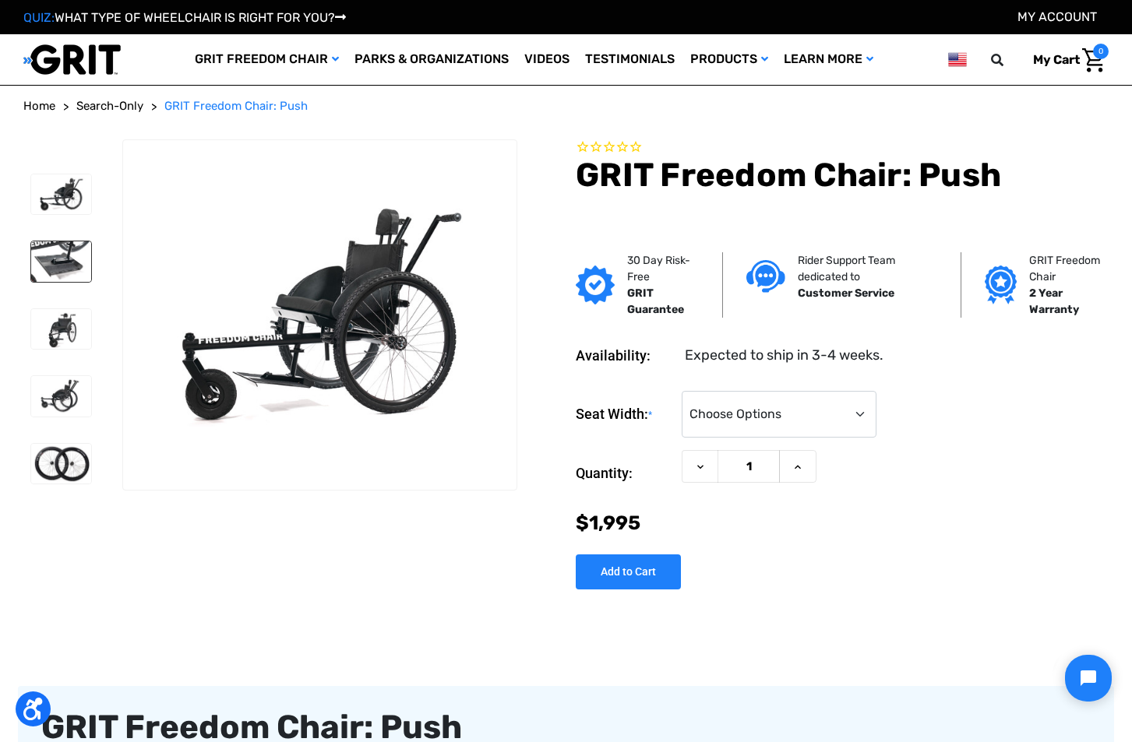
click at [57, 262] on img at bounding box center [61, 261] width 60 height 40
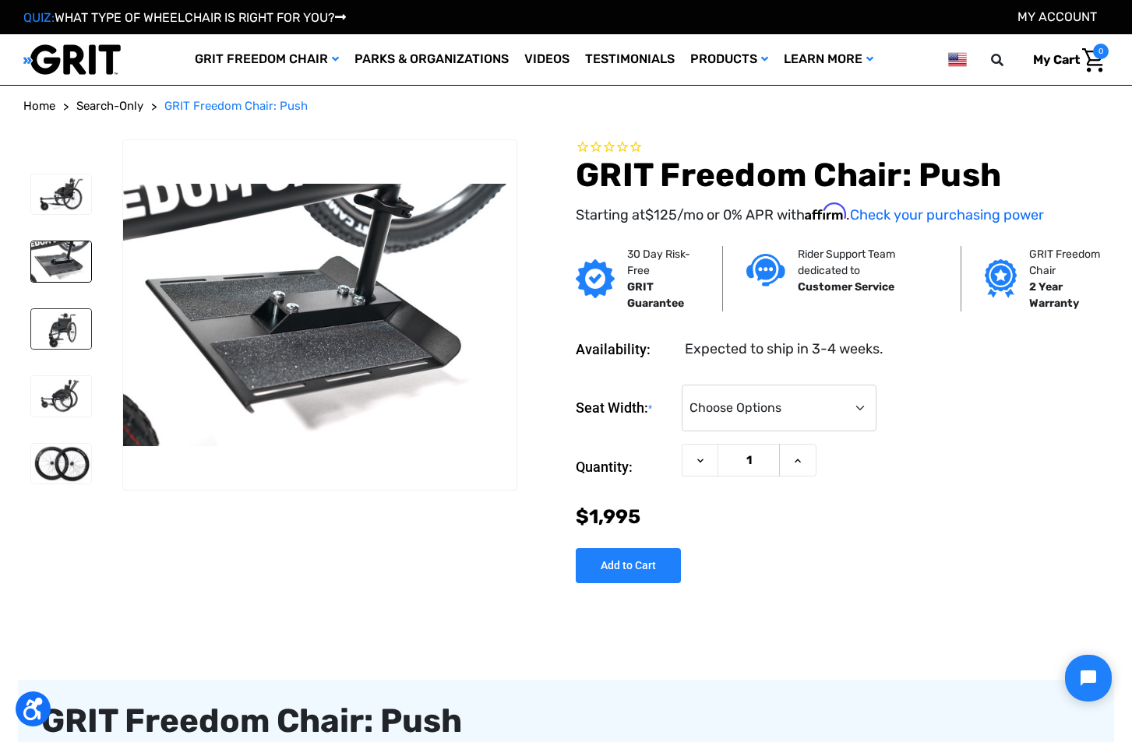
click at [69, 328] on img at bounding box center [61, 329] width 60 height 40
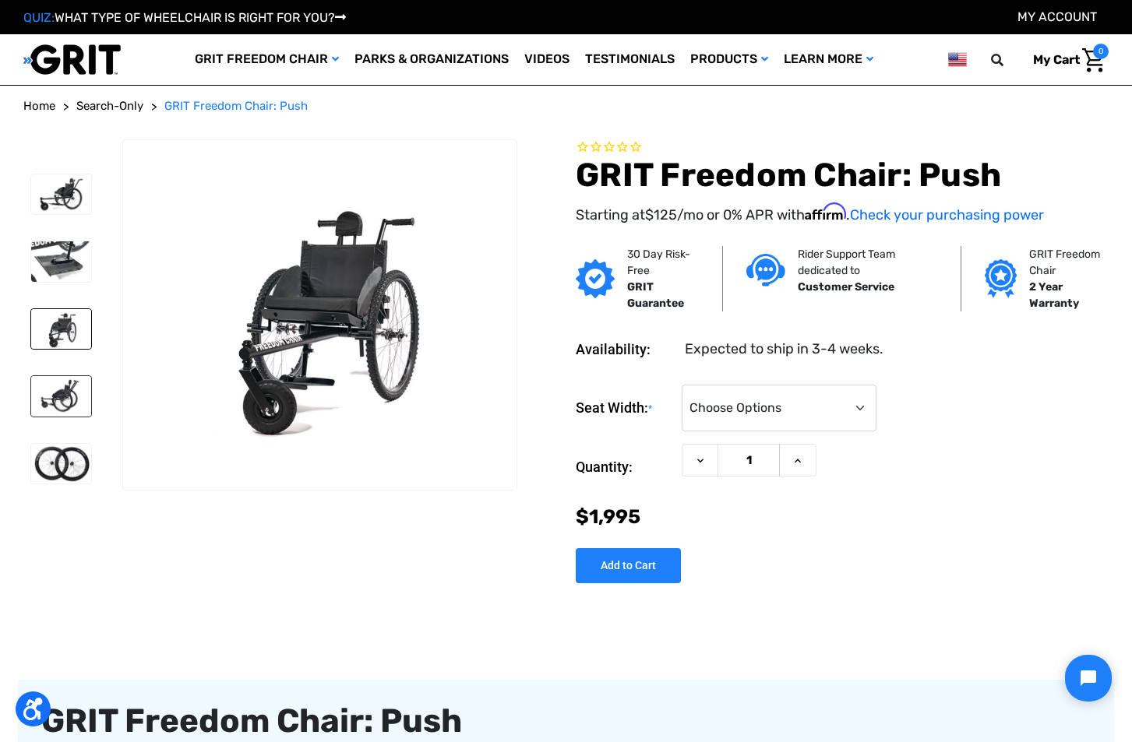
click at [60, 379] on img at bounding box center [61, 396] width 60 height 40
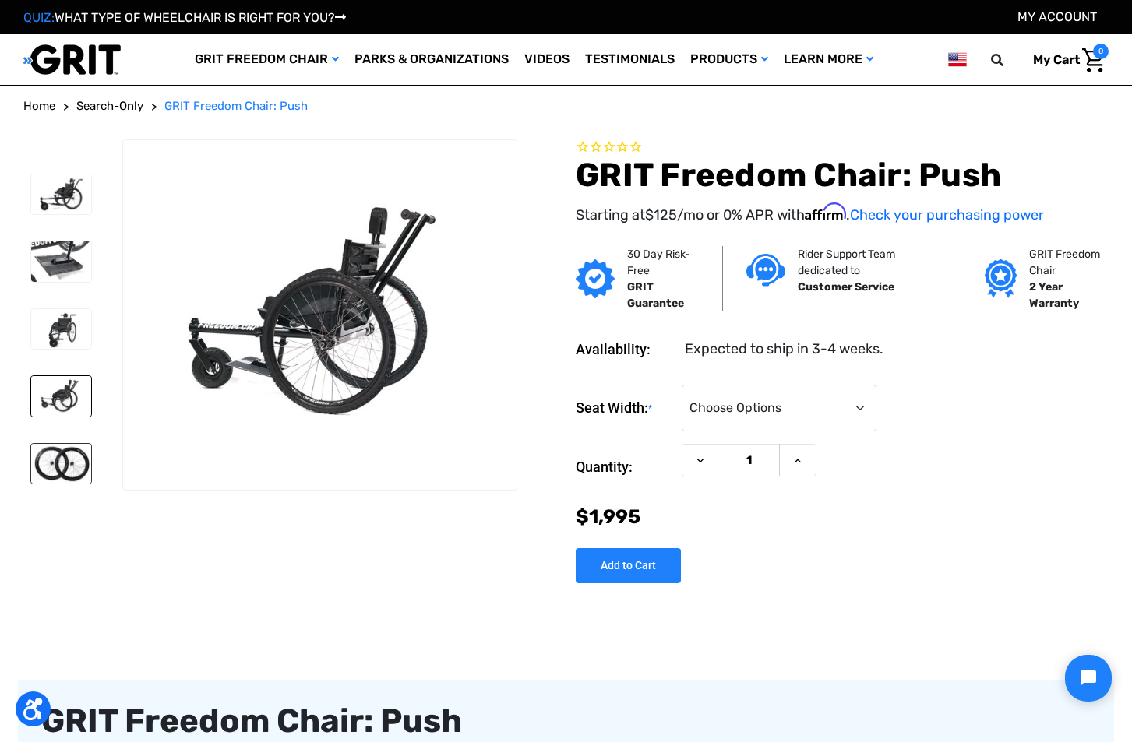
click at [62, 469] on img at bounding box center [61, 464] width 60 height 40
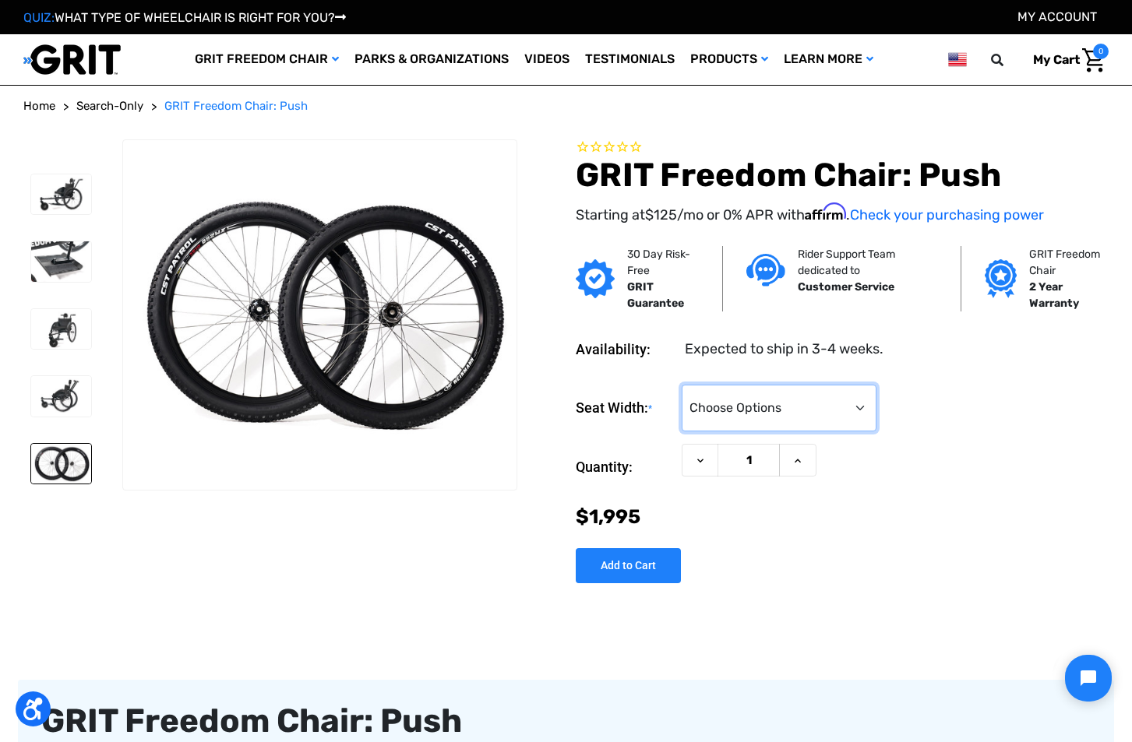
select select "325"
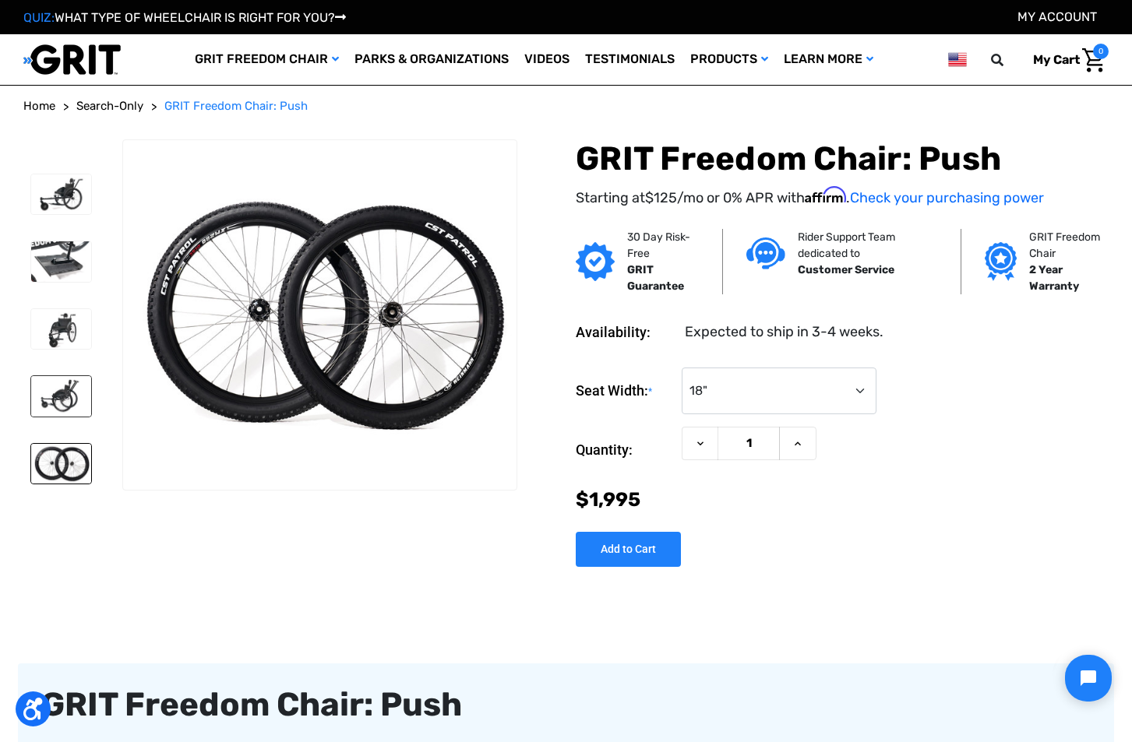
click at [74, 380] on img at bounding box center [61, 396] width 60 height 40
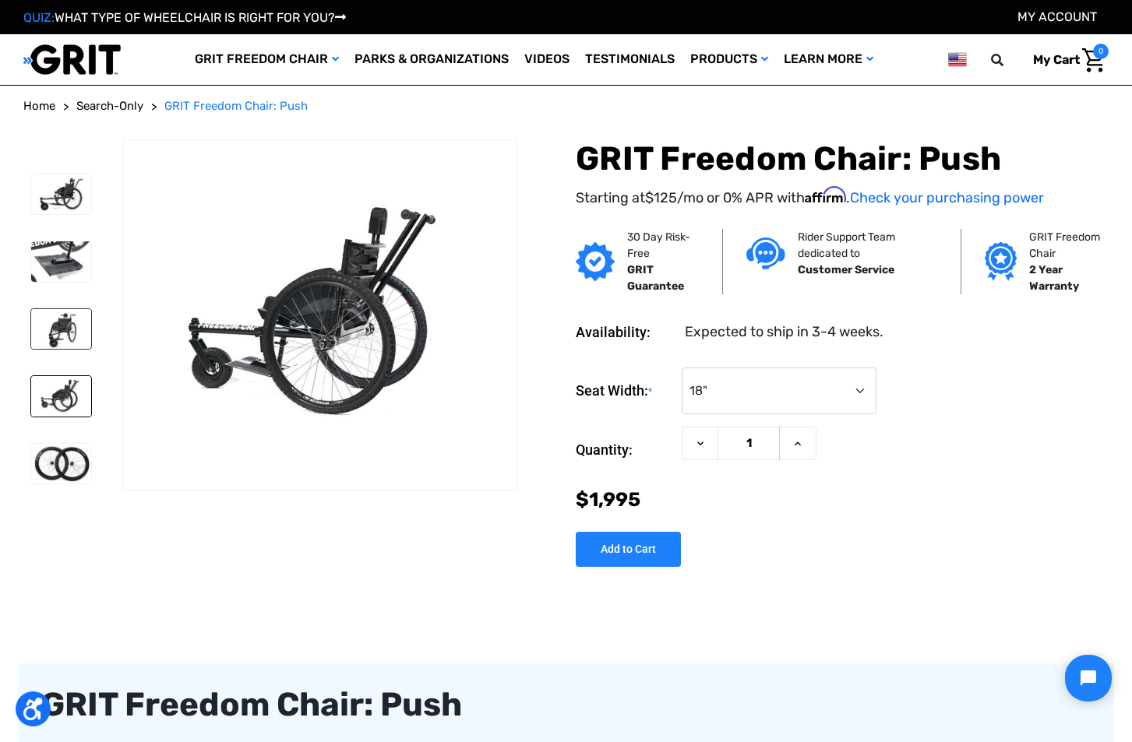
click at [71, 340] on img at bounding box center [61, 329] width 60 height 40
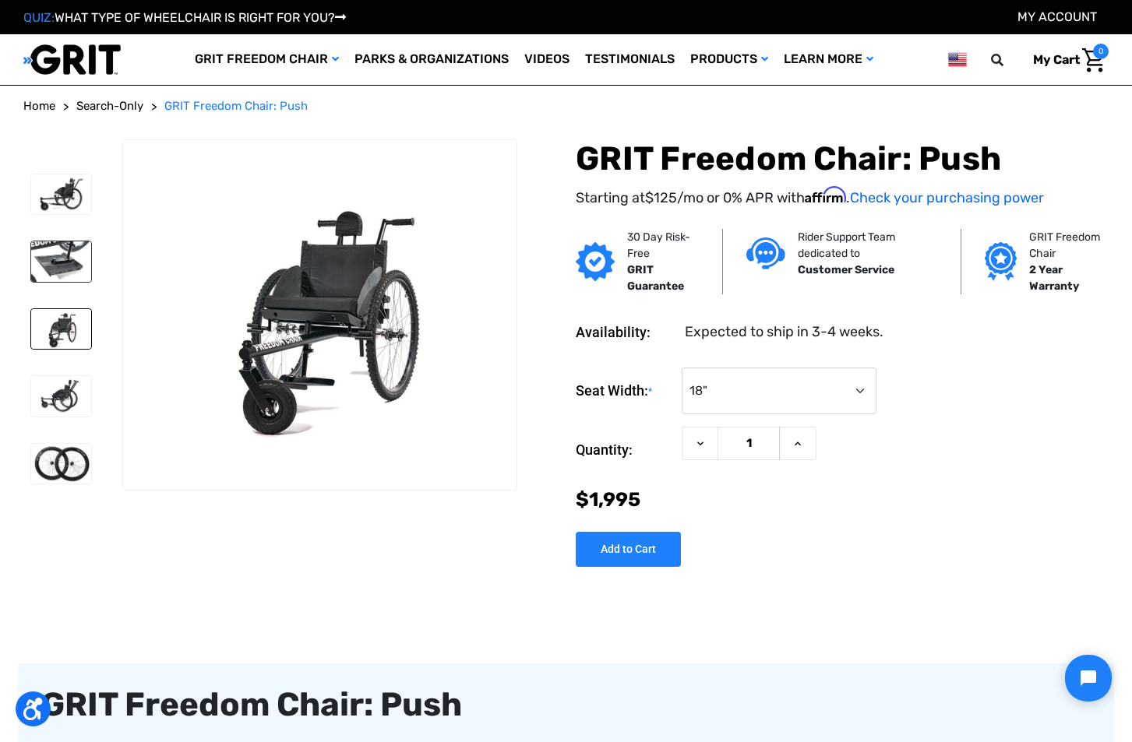
click at [80, 270] on img at bounding box center [61, 261] width 60 height 40
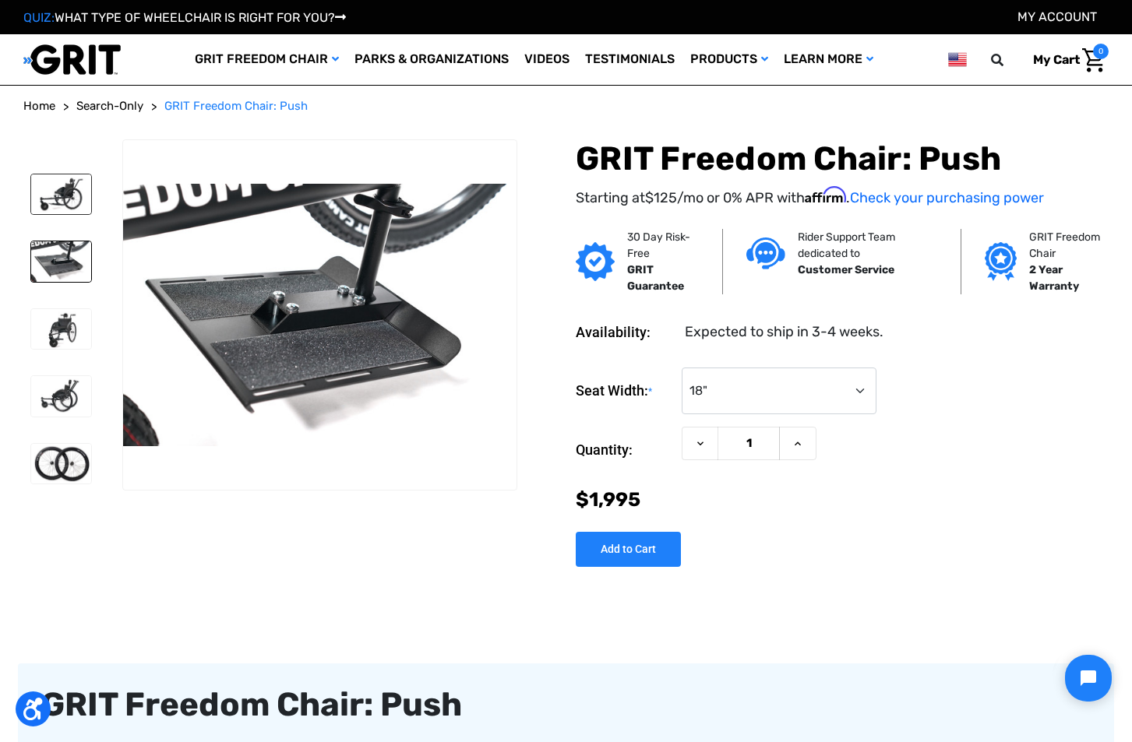
click at [79, 208] on img at bounding box center [61, 194] width 60 height 40
